Goal: Information Seeking & Learning: Learn about a topic

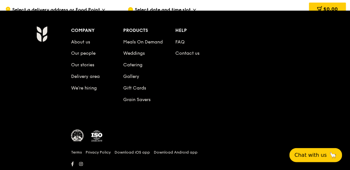
scroll to position [2724, 0]
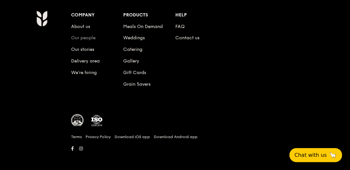
click at [89, 35] on link "Our people" at bounding box center [83, 37] width 24 height 5
click at [181, 35] on link "Contact us" at bounding box center [188, 37] width 24 height 5
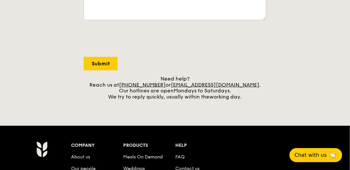
scroll to position [220, 0]
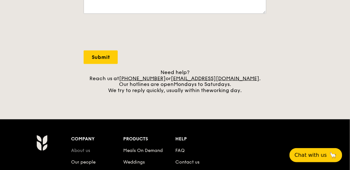
click at [88, 150] on link "About us" at bounding box center [80, 150] width 19 height 5
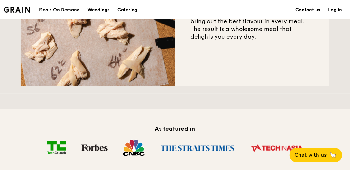
scroll to position [312, 0]
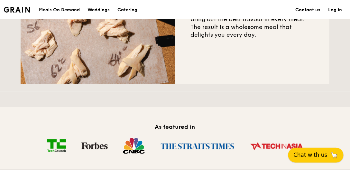
click at [312, 151] on span "Chat with us" at bounding box center [311, 155] width 34 height 8
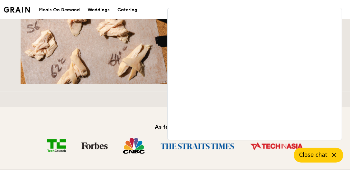
click at [148, 118] on div "As featured in" at bounding box center [175, 138] width 309 height 62
click at [85, 131] on h2 "As featured in" at bounding box center [175, 126] width 309 height 9
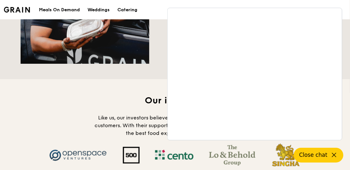
scroll to position [569, 0]
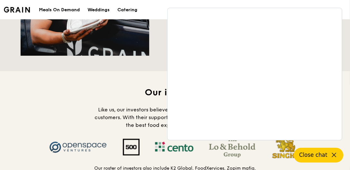
click at [87, 111] on div "Our investors Like us, our investors believe in high standards and delighting c…" at bounding box center [175, 135] width 309 height 98
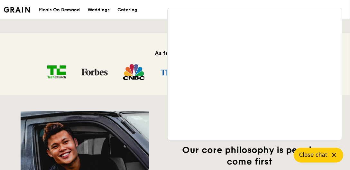
scroll to position [331, 0]
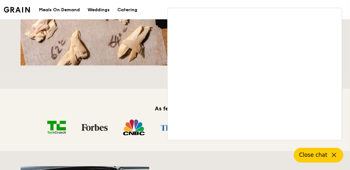
click at [78, 84] on div "Making healthy, tasty Bringing people together Supporting local communities Tak…" at bounding box center [175, 149] width 350 height 579
click at [332, 154] on icon at bounding box center [334, 155] width 8 height 8
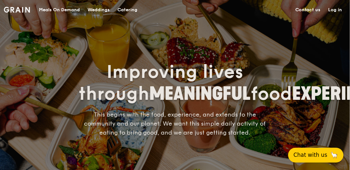
scroll to position [0, 0]
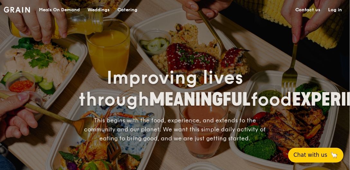
click at [63, 8] on div "Meals On Demand" at bounding box center [59, 9] width 41 height 19
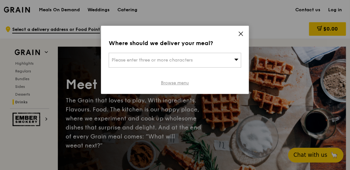
click at [185, 83] on link "Browse menu" at bounding box center [175, 83] width 28 height 6
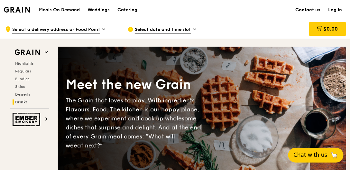
click at [63, 28] on span "Select a delivery address or Food Point" at bounding box center [56, 29] width 88 height 7
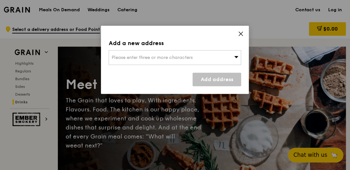
click at [242, 34] on icon at bounding box center [241, 34] width 6 height 6
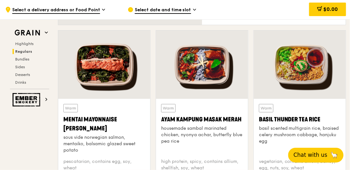
scroll to position [606, 0]
